Goal: Task Accomplishment & Management: Use online tool/utility

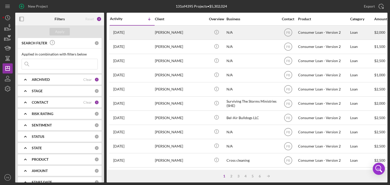
click at [166, 34] on div "[PERSON_NAME]" at bounding box center [180, 32] width 51 height 13
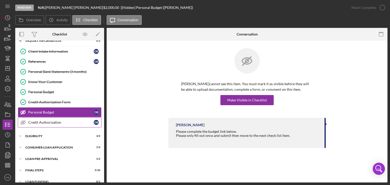
scroll to position [13, 0]
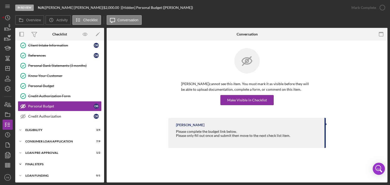
click at [36, 163] on div "FINAL STEPS" at bounding box center [61, 164] width 72 height 3
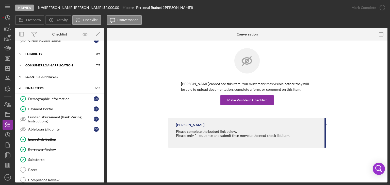
click at [41, 75] on div "Loan Pre-Approval" at bounding box center [61, 76] width 72 height 3
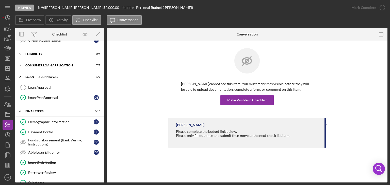
click at [41, 89] on link "Loan Approval Loan Approval" at bounding box center [60, 88] width 84 height 10
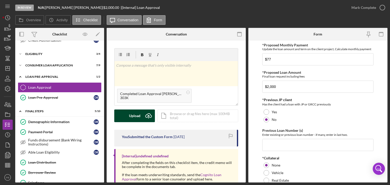
click at [125, 120] on button "Upload Icon/Upload" at bounding box center [134, 116] width 41 height 13
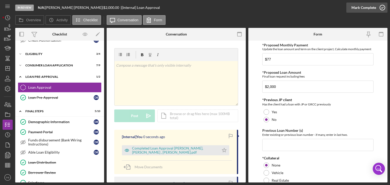
click at [373, 6] on div "Mark Complete" at bounding box center [364, 8] width 25 height 10
